Goal: Check status: Check status

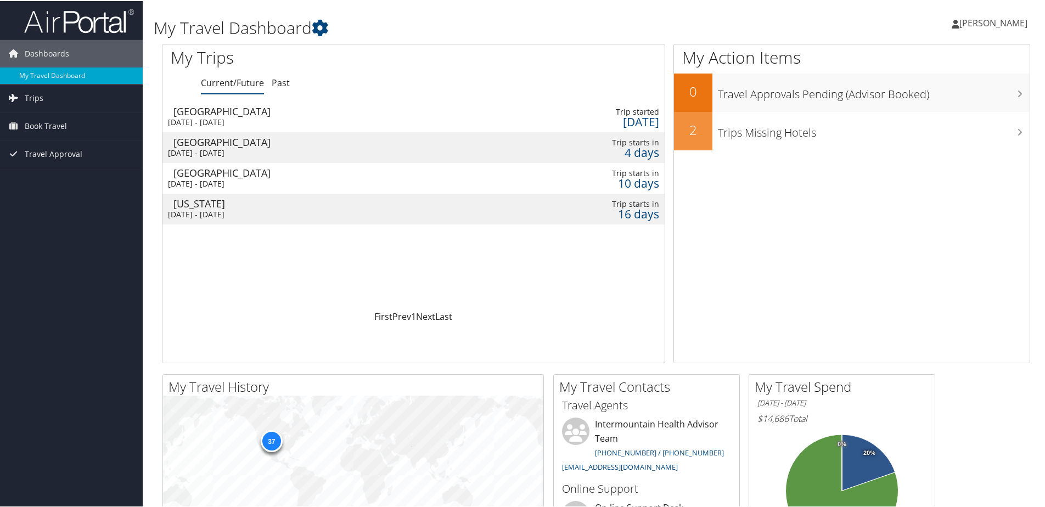
click at [251, 178] on div "[DATE] - [DATE]" at bounding box center [315, 183] width 294 height 10
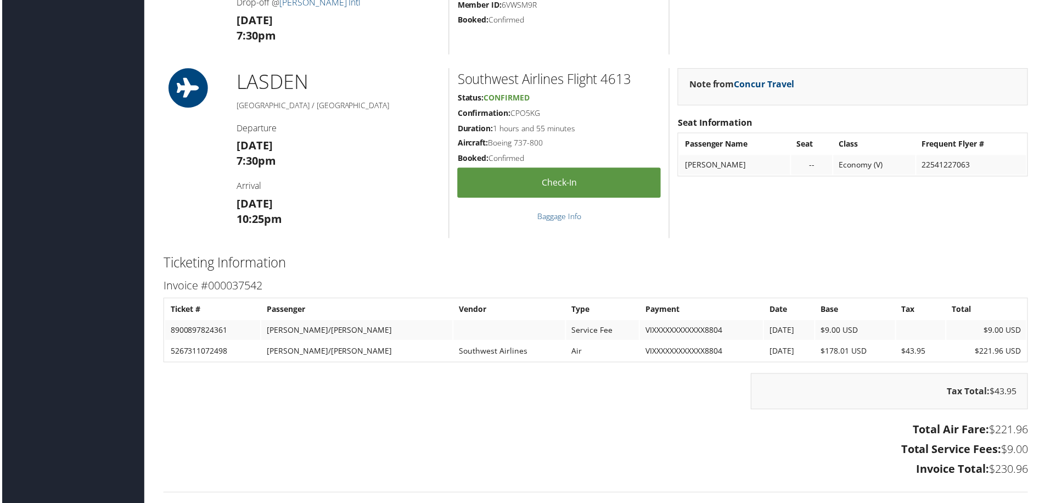
scroll to position [933, 0]
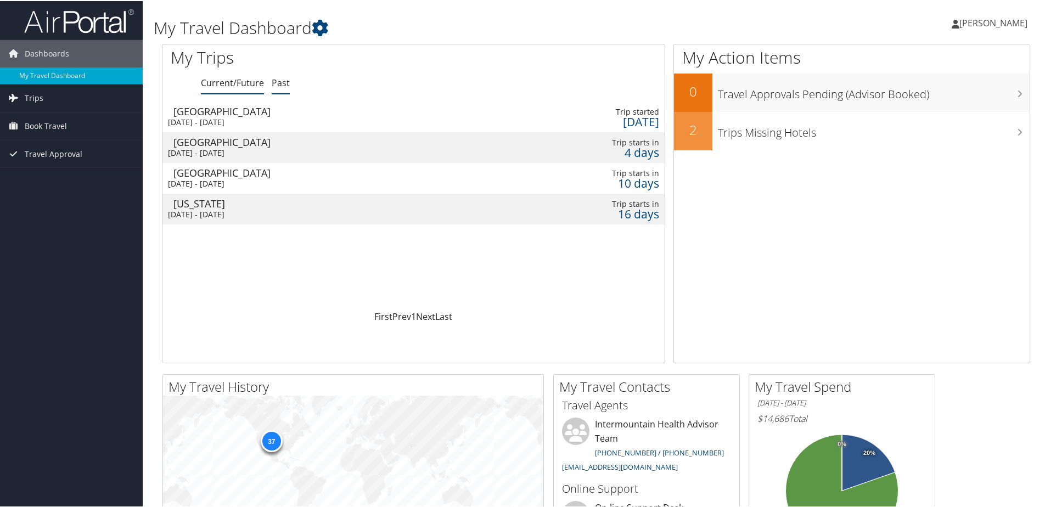
click at [280, 82] on link "Past" at bounding box center [281, 82] width 18 height 12
click at [258, 119] on div "Fri 26 Sep 2025 - Tue 30 Sep 2025" at bounding box center [315, 121] width 294 height 10
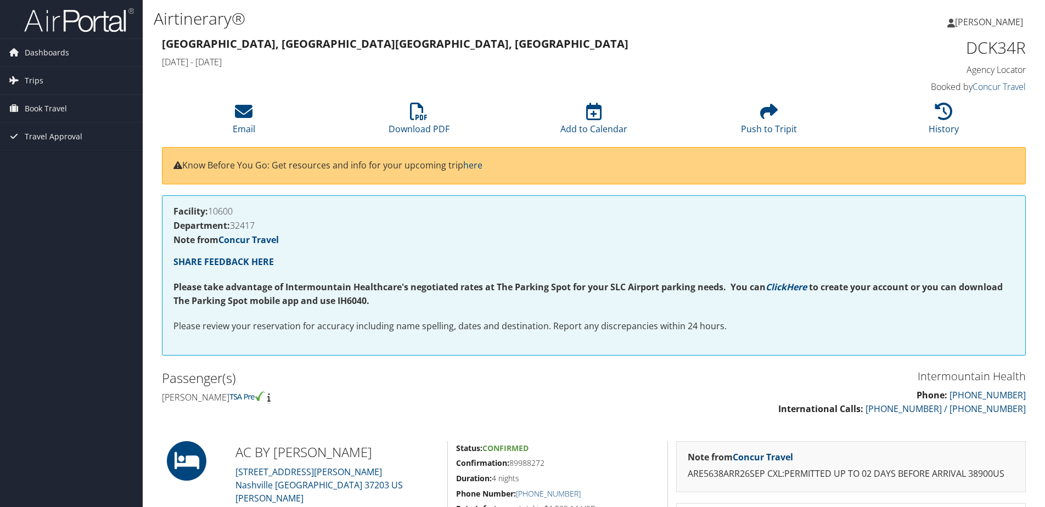
scroll to position [550, 0]
